Goal: Task Accomplishment & Management: Use online tool/utility

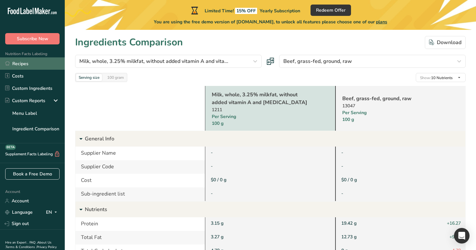
click at [43, 65] on link "Recipes" at bounding box center [32, 63] width 65 height 12
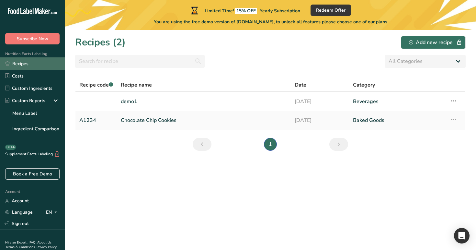
click at [25, 66] on link "Recipes" at bounding box center [32, 63] width 65 height 12
click at [454, 99] on icon at bounding box center [454, 101] width 8 height 12
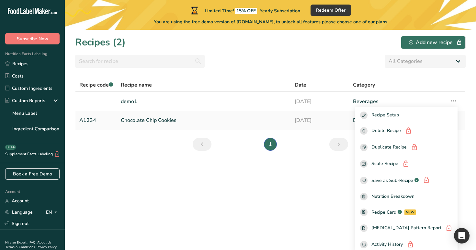
click at [279, 84] on div "Recipe name" at bounding box center [204, 85] width 166 height 8
click at [224, 70] on section "Recipes (2) Add new recipe All Categories Baked Goods [GEOGRAPHIC_DATA] categor…" at bounding box center [270, 140] width 411 height 220
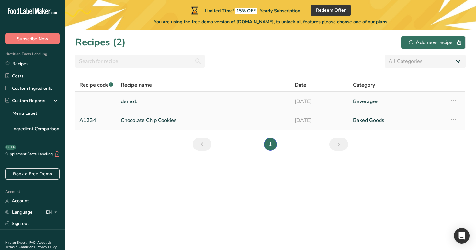
click at [322, 98] on link "[DATE]" at bounding box center [320, 102] width 51 height 14
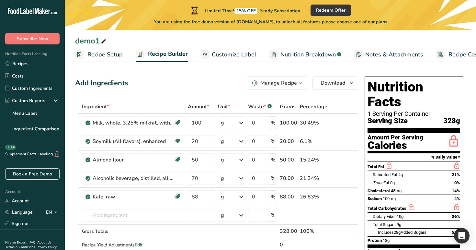
click at [107, 55] on span "Recipe Setup" at bounding box center [104, 54] width 35 height 9
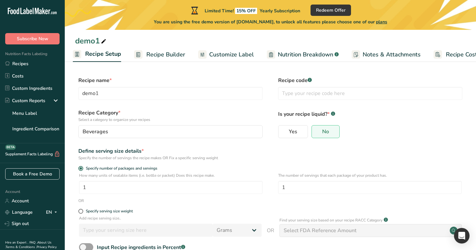
scroll to position [43, 0]
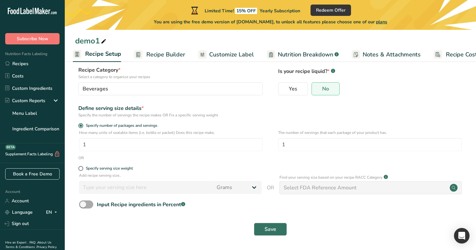
click at [91, 204] on span at bounding box center [86, 204] width 14 height 8
click at [83, 204] on input "Input Recipe ingredients in Percent .a-a{fill:#347362;}.b-a{fill:#fff;}" at bounding box center [81, 204] width 4 height 4
checkbox input "true"
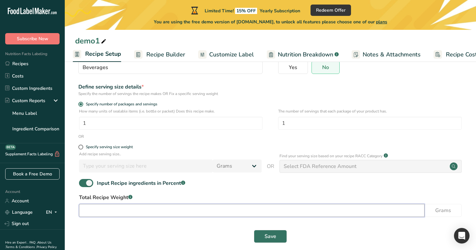
click at [206, 208] on input "number" at bounding box center [251, 210] width 345 height 13
type input "100"
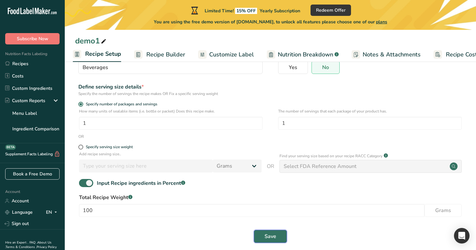
click at [262, 235] on button "Save" at bounding box center [270, 236] width 33 height 13
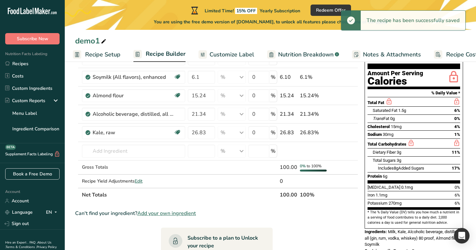
click at [170, 57] on span "Recipe Builder" at bounding box center [166, 54] width 40 height 9
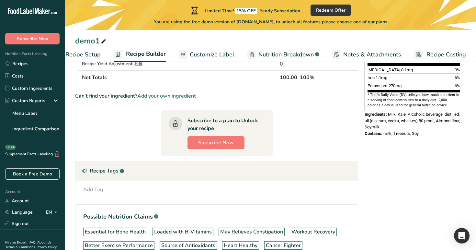
scroll to position [176, 0]
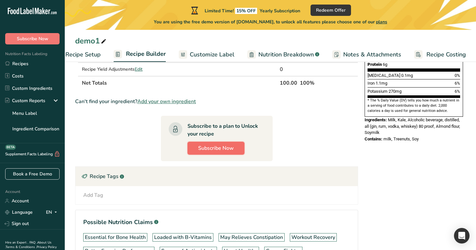
click at [220, 148] on span "Subscribe Now" at bounding box center [216, 148] width 36 height 8
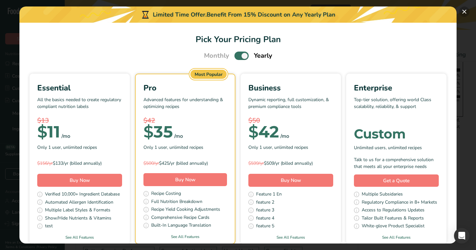
click at [464, 11] on button "Pick Your Pricing Plan Modal" at bounding box center [464, 11] width 10 height 10
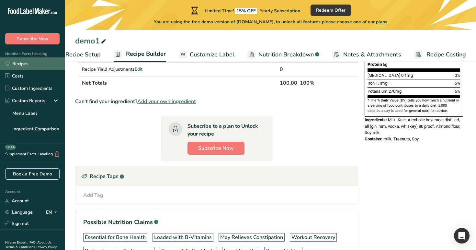
click at [33, 64] on link "Recipes" at bounding box center [32, 63] width 65 height 12
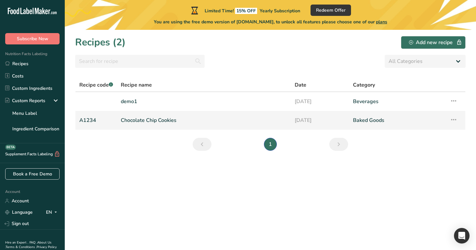
click at [145, 122] on link "Chocolate Chip Cookies" at bounding box center [204, 120] width 166 height 14
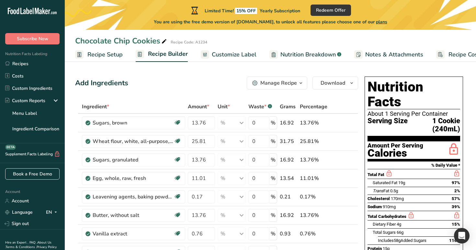
click at [100, 55] on span "Recipe Setup" at bounding box center [104, 54] width 35 height 9
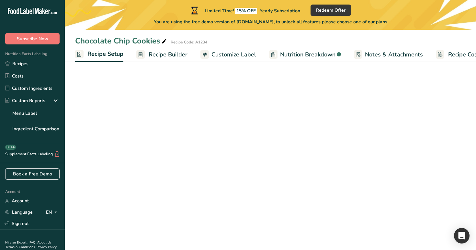
scroll to position [0, 2]
select select "27"
select select "29"
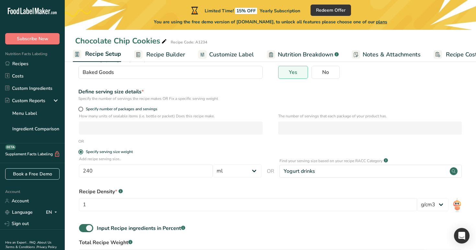
scroll to position [70, 0]
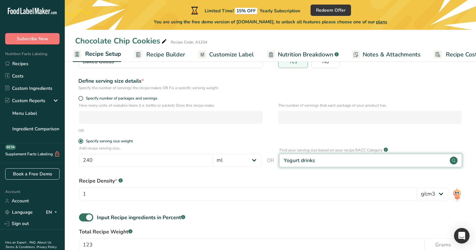
click at [417, 164] on div "Yogurt drinks" at bounding box center [370, 160] width 183 height 13
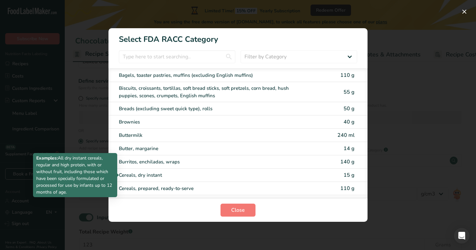
click at [225, 174] on div "Cereals, dry instant" at bounding box center [211, 174] width 184 height 7
type input "15"
select select "0"
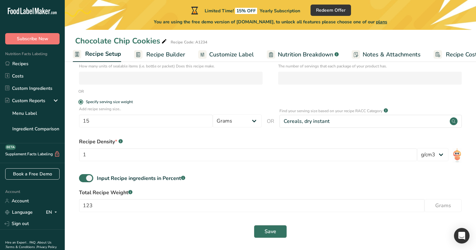
scroll to position [111, 0]
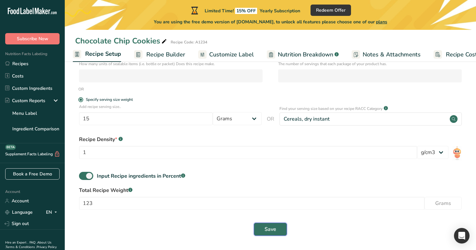
click at [267, 229] on span "Save" at bounding box center [271, 229] width 12 height 8
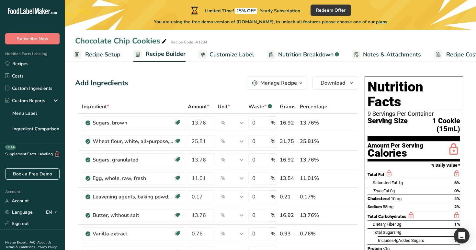
click at [102, 51] on span "Recipe Setup" at bounding box center [102, 54] width 35 height 9
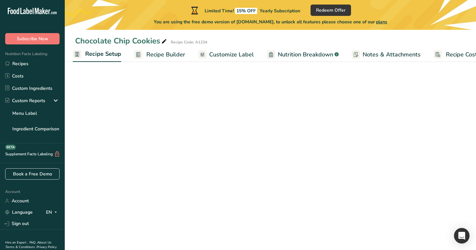
select select "29"
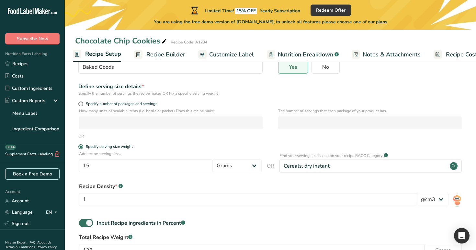
scroll to position [90, 0]
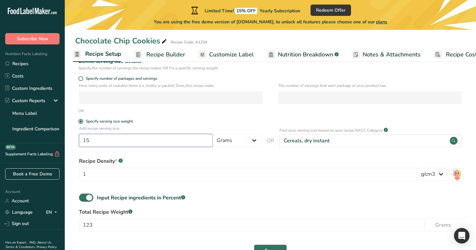
click at [195, 142] on input "15" at bounding box center [146, 140] width 134 height 13
click at [128, 143] on input "15" at bounding box center [146, 140] width 134 height 13
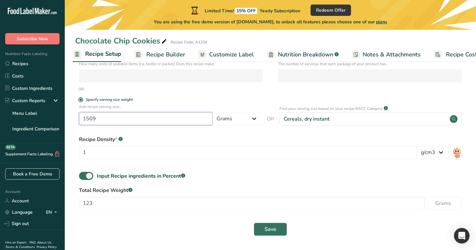
type input "1509"
click at [276, 226] on span "Save" at bounding box center [271, 229] width 12 height 8
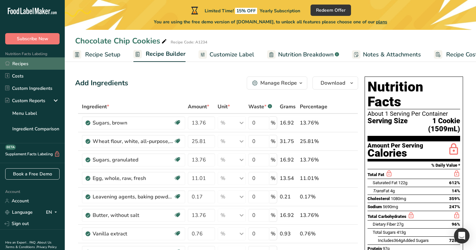
click at [33, 59] on link "Recipes" at bounding box center [32, 63] width 65 height 12
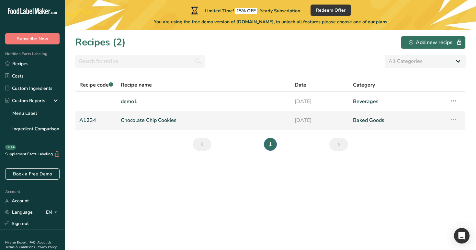
click at [157, 117] on link "Chocolate Chip Cookies" at bounding box center [204, 120] width 166 height 14
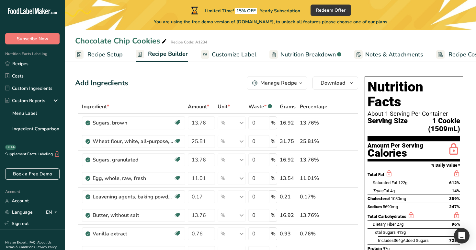
click at [112, 57] on span "Recipe Setup" at bounding box center [104, 54] width 35 height 9
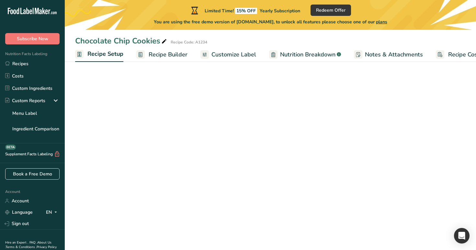
scroll to position [0, 2]
select select "29"
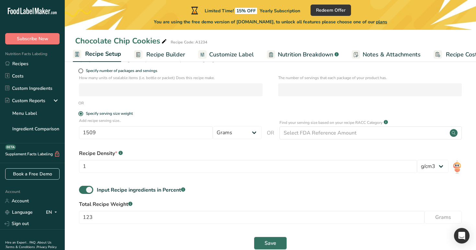
scroll to position [111, 0]
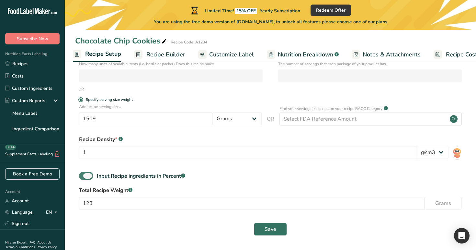
click at [87, 177] on span at bounding box center [86, 176] width 14 height 8
click at [83, 177] on input "Input Recipe ingredients in Percent .a-a{fill:#347362;}.b-a{fill:#fff;}" at bounding box center [81, 176] width 4 height 4
checkbox input "false"
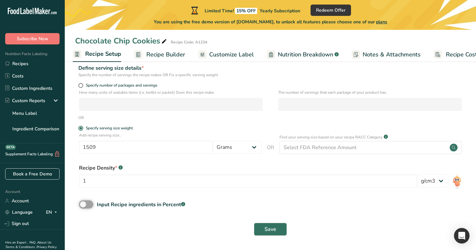
scroll to position [83, 0]
click at [261, 225] on button "Save" at bounding box center [270, 228] width 33 height 13
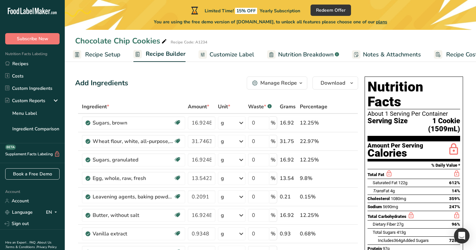
click at [105, 56] on span "Recipe Setup" at bounding box center [102, 54] width 35 height 9
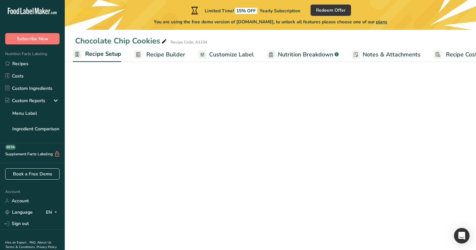
select select "29"
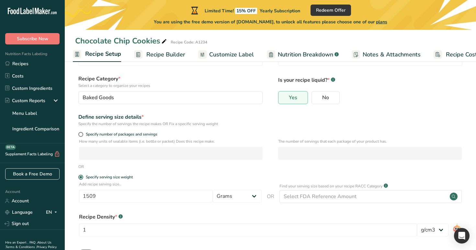
scroll to position [83, 0]
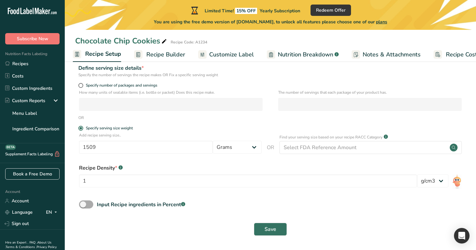
click at [85, 201] on span at bounding box center [86, 204] width 14 height 8
click at [83, 202] on input "Input Recipe ingredients in Percent .a-a{fill:#347362;}.b-a{fill:#fff;}" at bounding box center [81, 204] width 4 height 4
checkbox input "true"
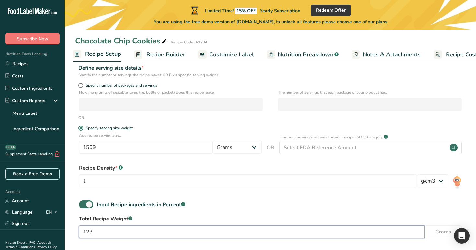
click at [144, 229] on input "123" at bounding box center [251, 231] width 345 height 13
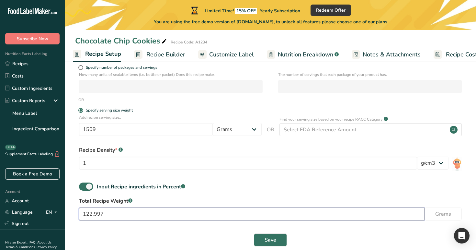
scroll to position [111, 0]
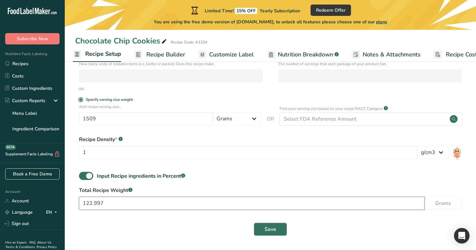
type input "122.997"
click at [277, 229] on button "Save" at bounding box center [270, 228] width 33 height 13
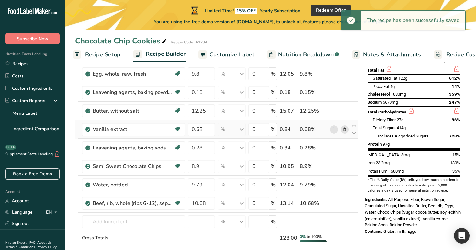
scroll to position [67, 0]
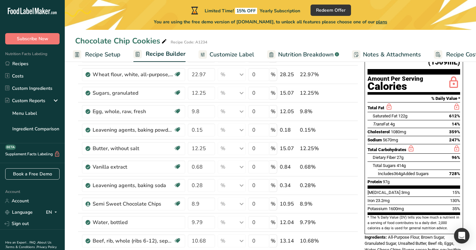
click at [107, 56] on span "Recipe Setup" at bounding box center [102, 54] width 35 height 9
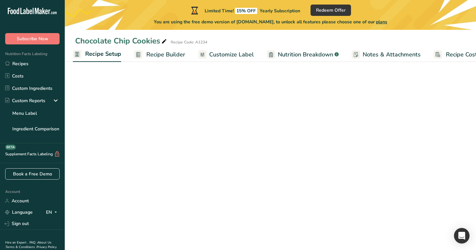
select select "29"
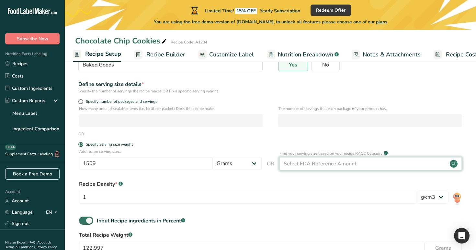
click at [380, 166] on div "Select FDA Reference Amount" at bounding box center [370, 163] width 183 height 13
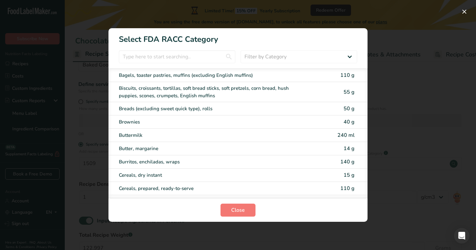
click at [328, 119] on div "Brownies" at bounding box center [227, 121] width 216 height 7
type input "40"
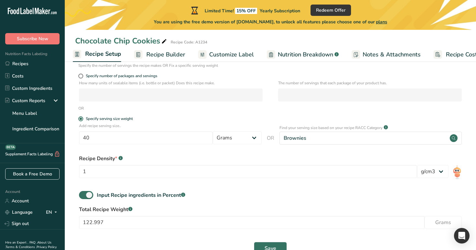
scroll to position [111, 0]
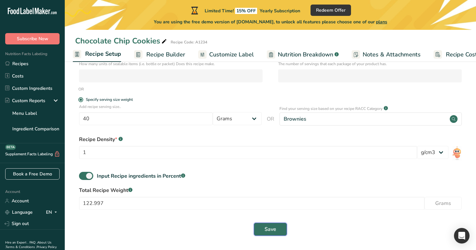
click at [278, 233] on button "Save" at bounding box center [270, 228] width 33 height 13
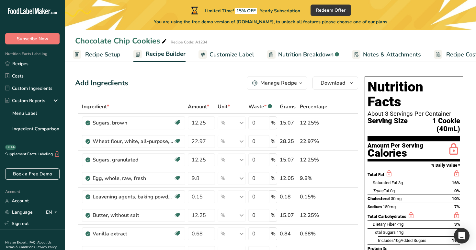
click at [100, 49] on link "Recipe Setup" at bounding box center [97, 54] width 48 height 15
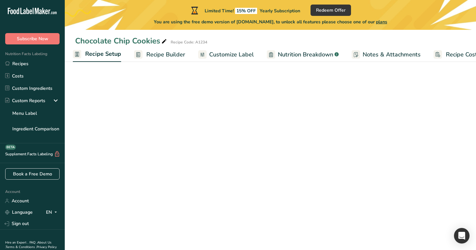
select select "29"
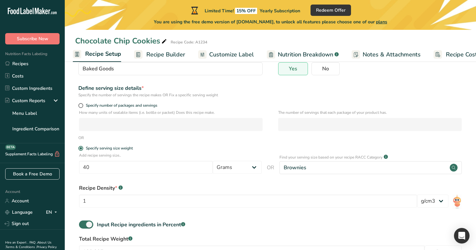
scroll to position [66, 0]
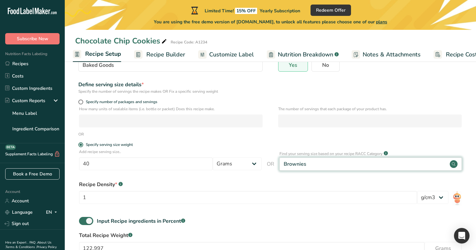
click at [323, 167] on div "Brownies" at bounding box center [370, 163] width 183 height 13
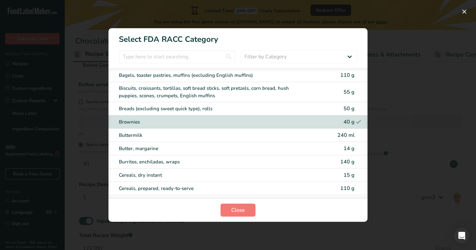
click at [330, 148] on div "Butter, margarine" at bounding box center [227, 148] width 216 height 7
type input "14"
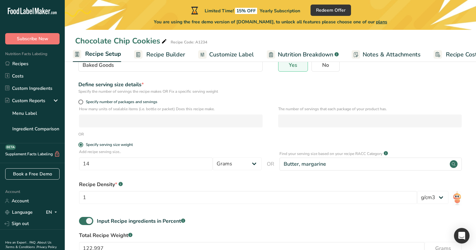
scroll to position [111, 0]
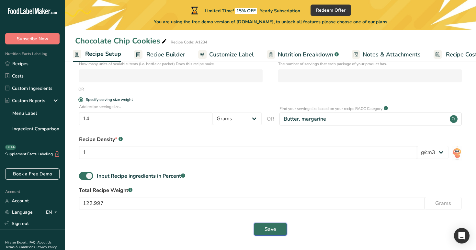
click at [265, 230] on span "Save" at bounding box center [271, 229] width 12 height 8
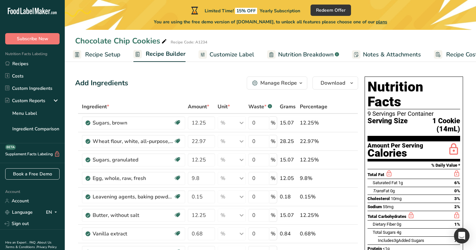
click at [227, 61] on link "Customize Label" at bounding box center [226, 54] width 56 height 15
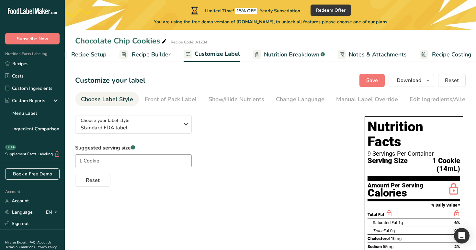
scroll to position [0, 22]
click at [286, 49] on link "Nutrition Breakdown .a-a{fill:#347362;}.b-a{fill:#fff;}" at bounding box center [283, 54] width 72 height 15
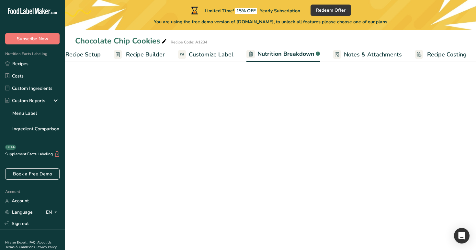
scroll to position [0, 23]
select select "Calories"
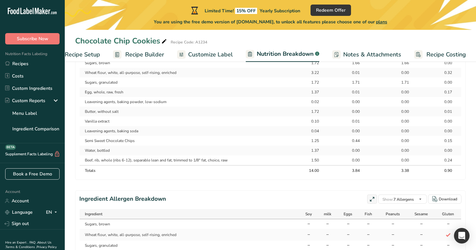
scroll to position [346, 0]
click at [31, 60] on link "Recipes" at bounding box center [32, 63] width 65 height 12
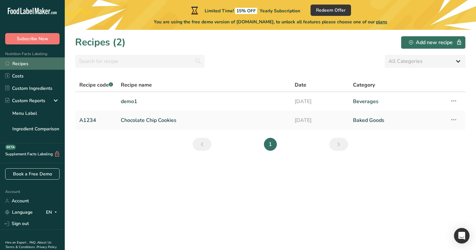
click at [23, 64] on link "Recipes" at bounding box center [32, 63] width 65 height 12
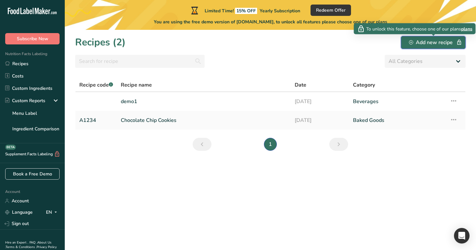
click at [444, 41] on div "Add new recipe" at bounding box center [433, 43] width 49 height 8
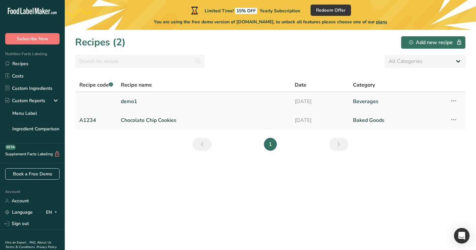
click at [245, 103] on link "demo1" at bounding box center [204, 102] width 166 height 14
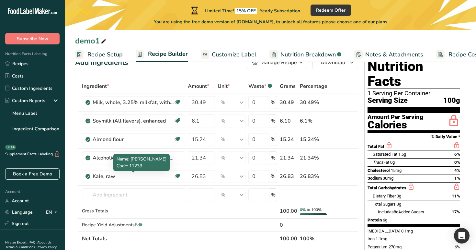
scroll to position [22, 0]
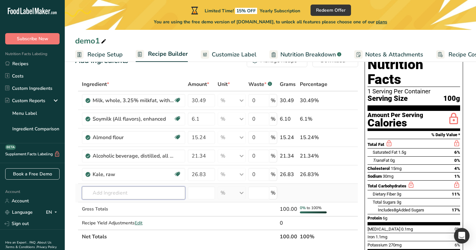
click at [153, 191] on input "text" at bounding box center [133, 192] width 103 height 13
click at [210, 102] on input "30.49" at bounding box center [201, 100] width 27 height 13
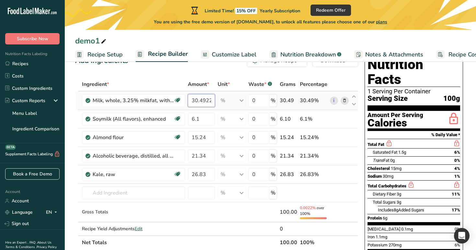
click at [205, 102] on input "30.4922" at bounding box center [201, 100] width 27 height 13
type input "30.2211"
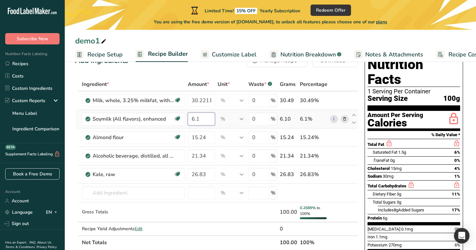
click at [202, 116] on div "Ingredient * Amount * Unit * Waste * .a-a{fill:#347362;}.b-a{fill:#fff;} Grams …" at bounding box center [216, 163] width 283 height 172
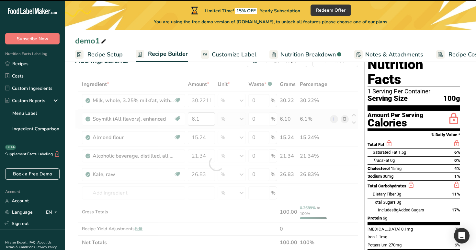
click at [202, 116] on div at bounding box center [216, 163] width 283 height 172
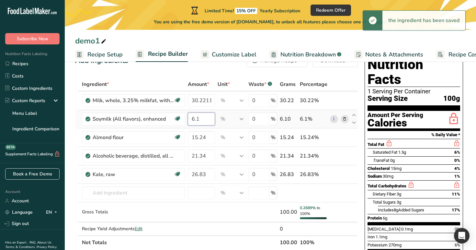
click at [205, 121] on input "6.1" at bounding box center [201, 118] width 27 height 13
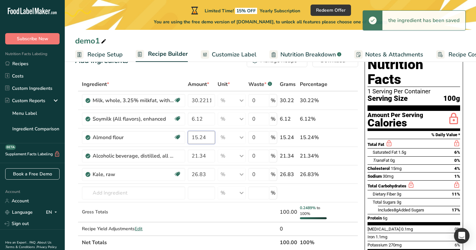
click at [207, 138] on input "15.24" at bounding box center [201, 137] width 27 height 13
click at [205, 117] on div "Ingredient * Amount * Unit * Waste * .a-a{fill:#347362;}.b-a{fill:#fff;} Grams …" at bounding box center [216, 163] width 283 height 172
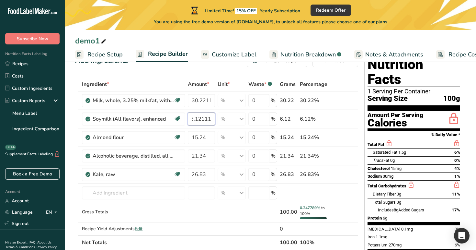
scroll to position [0, 0]
type input "6.1211"
click at [234, 53] on span "Customize Label" at bounding box center [234, 54] width 45 height 9
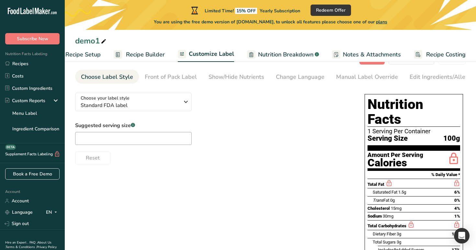
click at [140, 50] on span "Recipe Builder" at bounding box center [145, 54] width 39 height 9
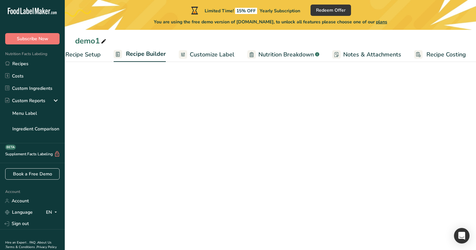
scroll to position [0, 22]
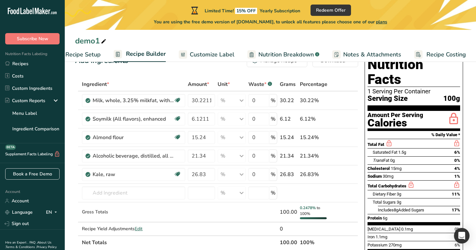
click at [84, 53] on span "Recipe Setup" at bounding box center [82, 54] width 35 height 9
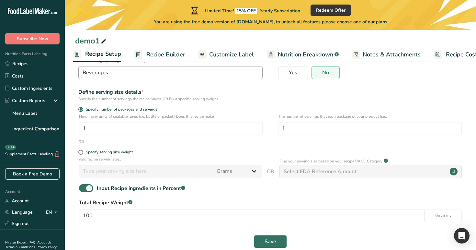
scroll to position [71, 0]
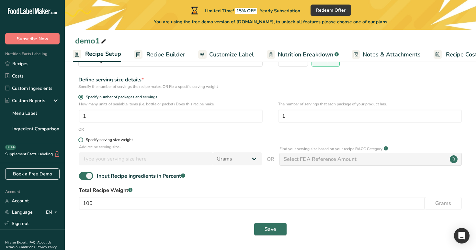
click at [126, 139] on div "Specify serving size weight" at bounding box center [109, 139] width 47 height 5
click at [83, 139] on input "Specify serving size weight" at bounding box center [80, 140] width 4 height 4
radio input "true"
radio input "false"
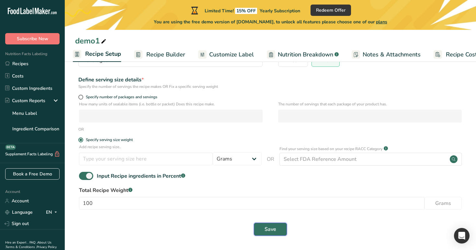
click at [274, 232] on span "Save" at bounding box center [271, 229] width 12 height 8
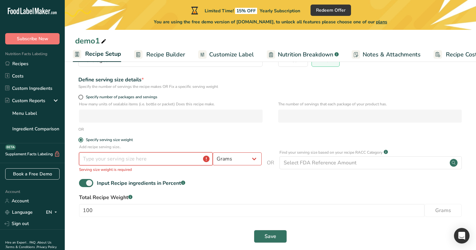
click at [173, 156] on input "number" at bounding box center [146, 158] width 134 height 13
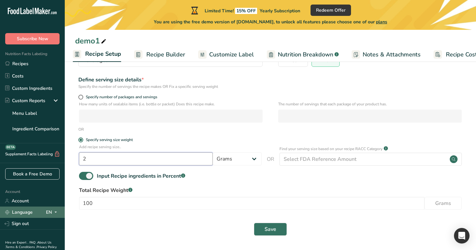
type input "2"
click at [52, 212] on span at bounding box center [56, 212] width 8 height 8
click at [46, 236] on div "Spanish" at bounding box center [34, 236] width 45 height 12
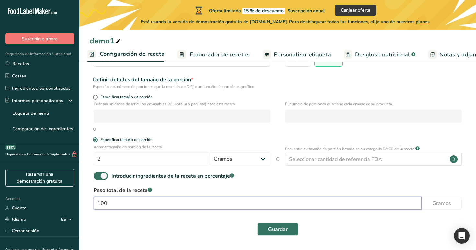
drag, startPoint x: 128, startPoint y: 205, endPoint x: 75, endPoint y: 194, distance: 53.7
click at [74, 195] on div ".a-20{fill:#fff;} Suscribirse ahora Etiquetado de Información Nutricional Recet…" at bounding box center [238, 89] width 476 height 321
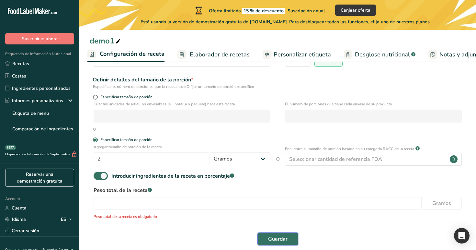
click at [286, 239] on span "Guardar" at bounding box center [277, 239] width 19 height 8
drag, startPoint x: 117, startPoint y: 162, endPoint x: 97, endPoint y: 162, distance: 19.4
click at [97, 162] on input "2" at bounding box center [152, 158] width 116 height 13
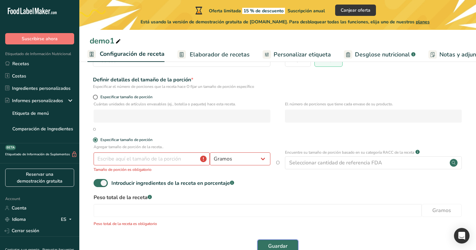
click at [279, 243] on span "Guardar" at bounding box center [277, 246] width 19 height 8
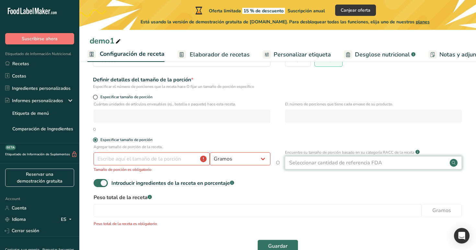
click at [319, 164] on div "Seleccionar cantidad de referencia FDA" at bounding box center [335, 163] width 93 height 8
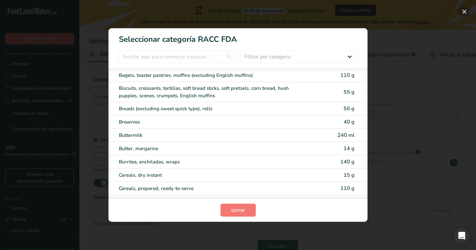
click at [465, 11] on button "RACC Category Selection Modal" at bounding box center [464, 11] width 10 height 10
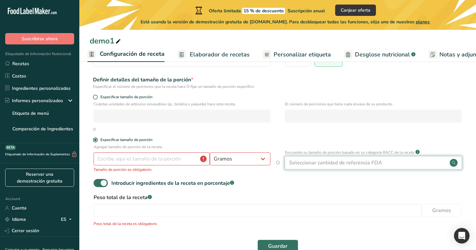
click at [319, 167] on div "Seleccionar cantidad de referencia FDA" at bounding box center [373, 162] width 177 height 13
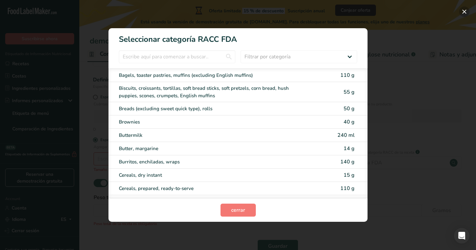
click at [468, 13] on button "RACC Category Selection Modal" at bounding box center [464, 11] width 10 height 10
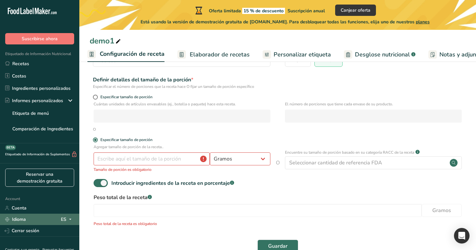
click at [62, 218] on div "ES" at bounding box center [67, 219] width 13 height 8
click at [52, 234] on div "English" at bounding box center [36, 231] width 45 height 12
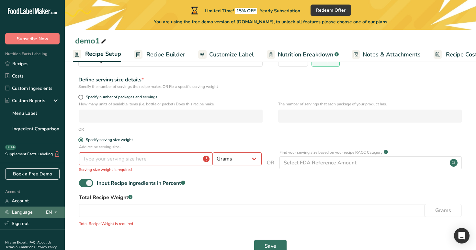
click at [51, 213] on div "EN" at bounding box center [53, 212] width 14 height 8
click at [40, 233] on div "Spanish" at bounding box center [34, 236] width 45 height 12
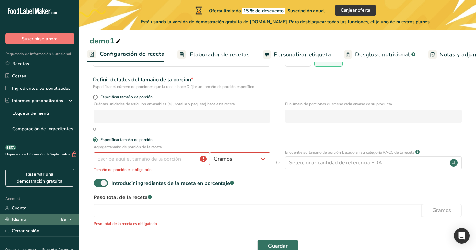
click at [62, 219] on div "ES" at bounding box center [67, 219] width 13 height 8
click at [52, 232] on div "English" at bounding box center [36, 231] width 45 height 12
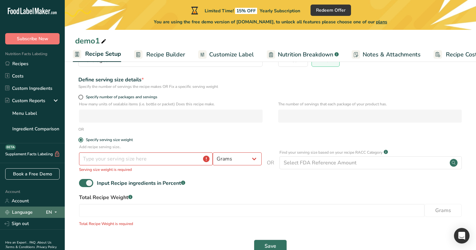
click at [52, 209] on span at bounding box center [56, 212] width 8 height 8
click at [52, 240] on div "Spanish" at bounding box center [34, 236] width 45 height 12
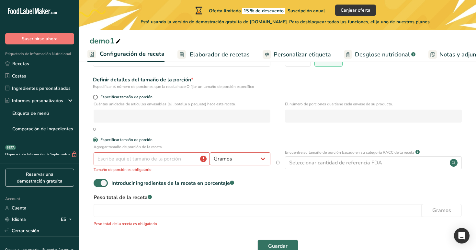
click at [207, 52] on span "Elaborador de recetas" at bounding box center [220, 54] width 60 height 9
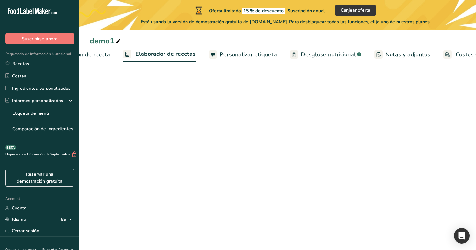
scroll to position [0, 90]
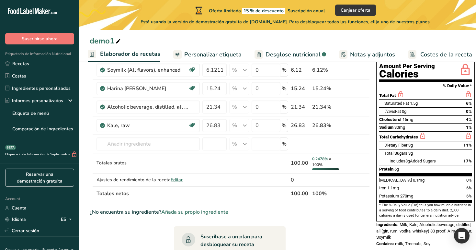
click at [207, 55] on span "Personalizar etiqueta" at bounding box center [212, 54] width 57 height 9
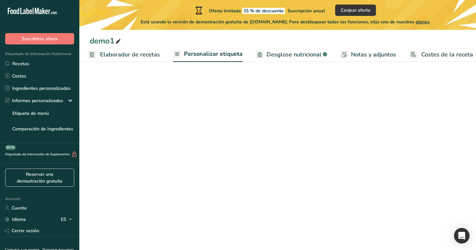
scroll to position [0, 94]
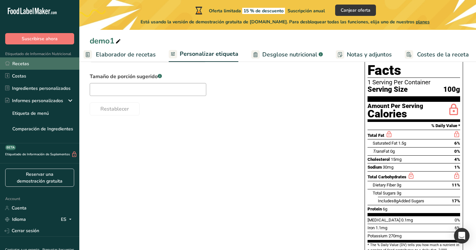
click at [16, 63] on link "Recetas" at bounding box center [39, 63] width 79 height 12
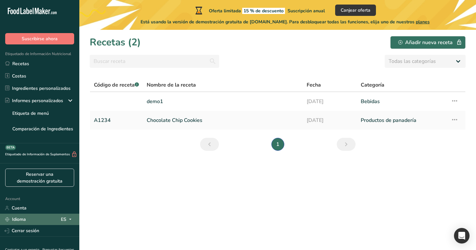
click at [65, 219] on div "ES" at bounding box center [67, 219] width 13 height 8
click at [51, 232] on div "English" at bounding box center [36, 231] width 45 height 12
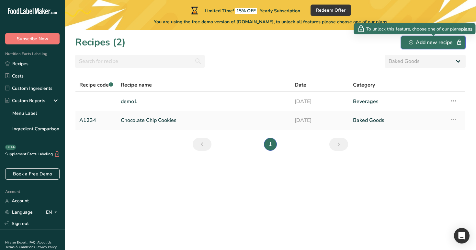
click at [433, 45] on div "Add new recipe" at bounding box center [433, 43] width 49 height 8
click at [109, 42] on h1 "Recipes (2)" at bounding box center [100, 42] width 51 height 15
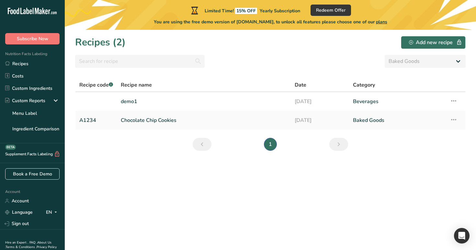
click at [104, 42] on h1 "Recipes (2)" at bounding box center [100, 42] width 51 height 15
